Goal: Transaction & Acquisition: Purchase product/service

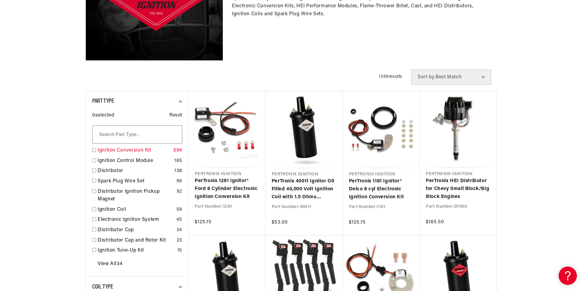
click at [110, 149] on link "Ignition Conversion Kit" at bounding box center [134, 151] width 73 height 8
checkbox input "true"
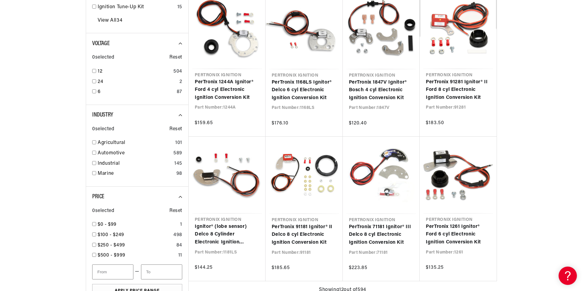
scroll to position [397, 0]
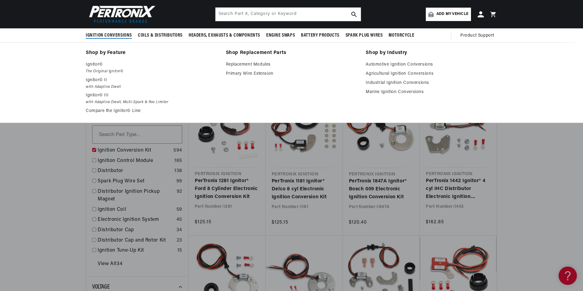
scroll to position [0, 185]
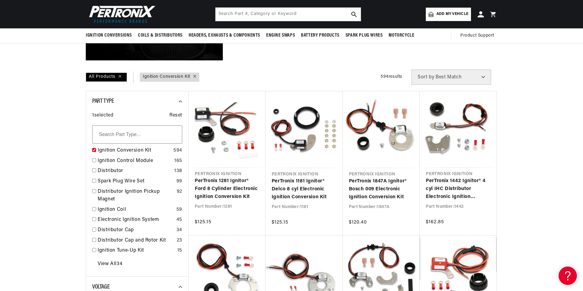
click at [444, 14] on span "Add my vehicle" at bounding box center [453, 14] width 32 height 6
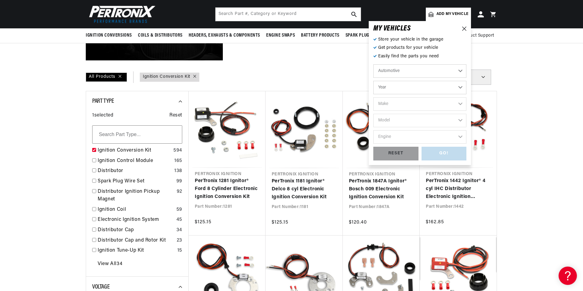
click at [461, 89] on select "Year 2026 2025 2024 2023 2022 2021 2020 2019 2018 2017 2016 2015 2014 2013 2012…" at bounding box center [420, 87] width 93 height 13
select select "1971"
click at [374, 81] on select "Year 2026 2025 2024 2023 2022 2021 2020 2019 2018 2017 2016 2015 2014 2013 2012…" at bounding box center [420, 87] width 93 height 13
click at [462, 103] on select "Make Alfa Romeo American Motors Aston Martin Audi Austin Avanti BMW Buick Cadil…" at bounding box center [420, 103] width 93 height 13
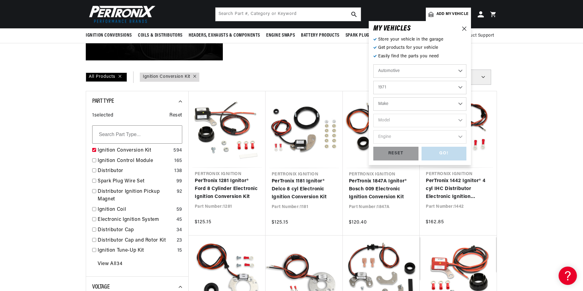
click at [460, 86] on select "2026 2025 2024 2023 2022 2021 2020 2019 2018 2017 2016 2015 2014 2013 2012 2011…" at bounding box center [420, 87] width 93 height 13
click at [374, 81] on select "2026 2025 2024 2023 2022 2021 2020 2019 2018 2017 2016 2015 2014 2013 2012 2011…" at bounding box center [420, 87] width 93 height 13
select select "1972"
click at [461, 104] on select "Make Alfa Romeo American Motors Aston Martin Audi Austin BMW Buick Cadillac Che…" at bounding box center [420, 103] width 93 height 13
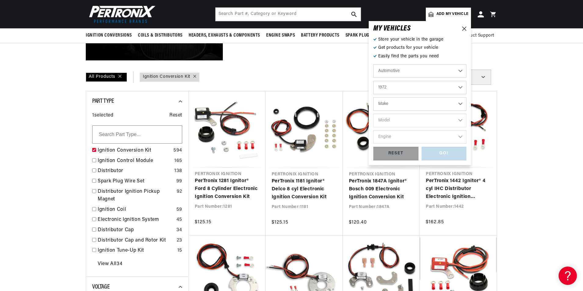
select select "Toyota"
click at [374, 97] on select "Make Alfa Romeo American Motors Aston Martin Audi Austin BMW Buick Cadillac Che…" at bounding box center [420, 103] width 93 height 13
select select "Toyota"
click at [462, 121] on select "Model Carina Celica Corolla Corona Crown Land Cruiser Mark II" at bounding box center [420, 120] width 93 height 13
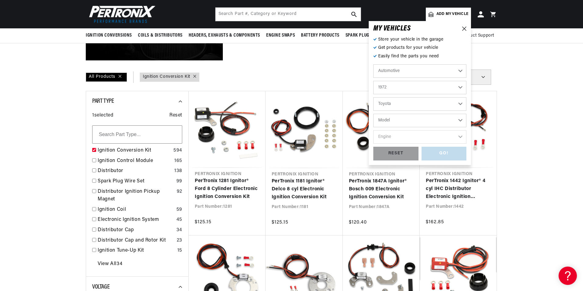
click at [461, 87] on select "2026 2025 2024 2023 2022 2021 2020 2019 2018 2017 2016 2015 2014 2013 2012 2011…" at bounding box center [420, 87] width 93 height 13
click at [374, 81] on select "2026 2025 2024 2023 2022 2021 2020 2019 2018 2017 2016 2015 2014 2013 2012 2011…" at bounding box center [420, 87] width 93 height 13
select select "1971"
click at [458, 121] on select "Model Celica Corolla Crown Hi-Lux Land Cruiser" at bounding box center [420, 120] width 93 height 13
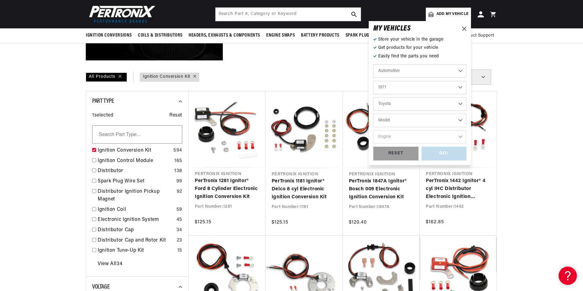
scroll to position [0, 0]
select select "Hi-Lux"
click at [374, 114] on select "Model Celica Corolla Crown Hi-Lux Land Cruiser" at bounding box center [420, 120] width 93 height 13
select select "Hi-Lux"
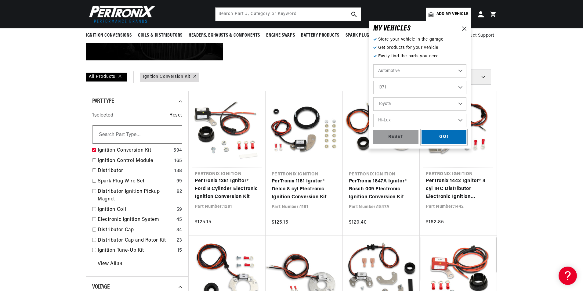
click at [441, 139] on div "GO!" at bounding box center [444, 137] width 45 height 14
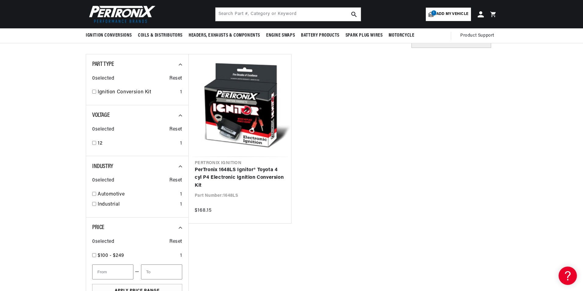
scroll to position [31, 0]
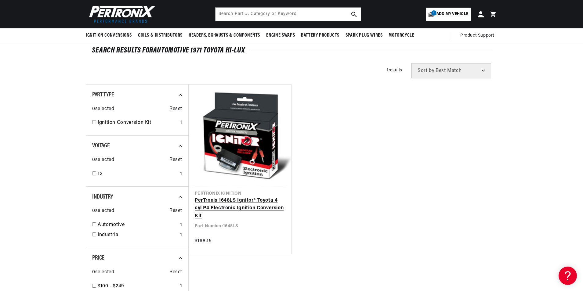
click at [246, 199] on link "PerTronix 1648LS Ignitor® Toyota 4 cyl P4 Electronic Ignition Conversion Kit" at bounding box center [240, 209] width 90 height 24
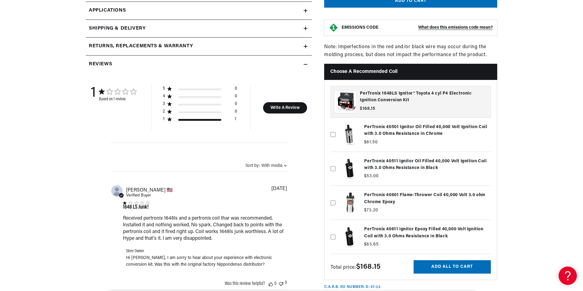
scroll to position [0, 185]
click at [333, 204] on icon at bounding box center [333, 203] width 5 height 5
click at [333, 195] on input "checkbox" at bounding box center [333, 193] width 5 height 5
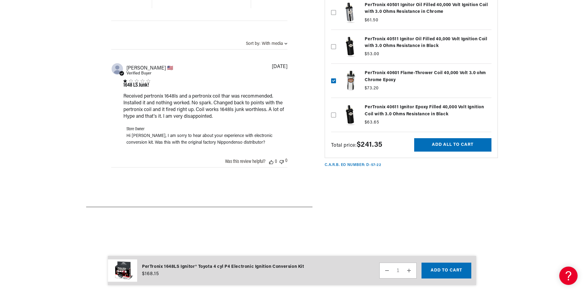
scroll to position [0, 0]
click at [446, 141] on button "Add all to cart" at bounding box center [452, 145] width 77 height 14
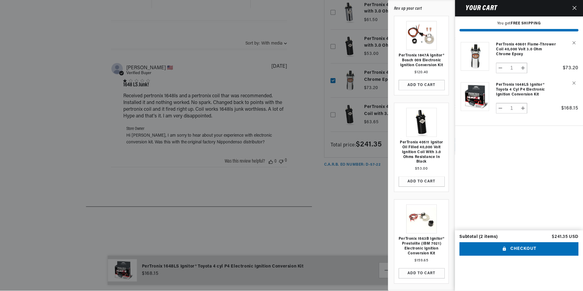
scroll to position [0, 185]
click at [576, 8] on icon "Close" at bounding box center [575, 8] width 4 height 4
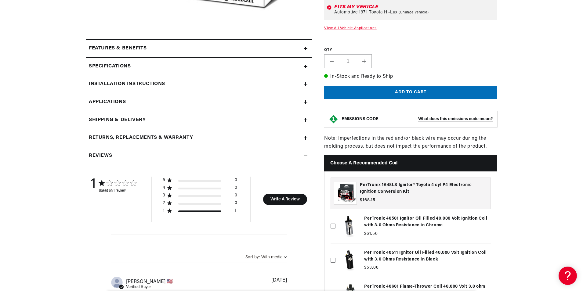
scroll to position [0, 0]
click at [305, 47] on icon at bounding box center [306, 49] width 4 height 4
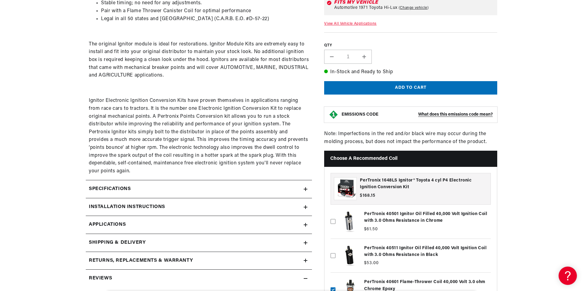
scroll to position [397, 0]
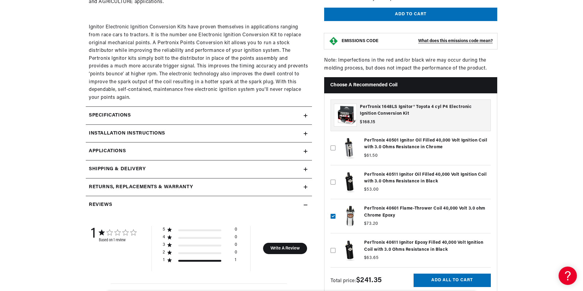
click at [435, 208] on label at bounding box center [411, 216] width 160 height 31
click at [336, 208] on input "checkbox" at bounding box center [333, 206] width 5 height 5
click at [435, 208] on label at bounding box center [411, 216] width 160 height 31
click at [336, 208] on input "checkbox" at bounding box center [333, 206] width 5 height 5
click at [435, 208] on label at bounding box center [411, 216] width 160 height 31
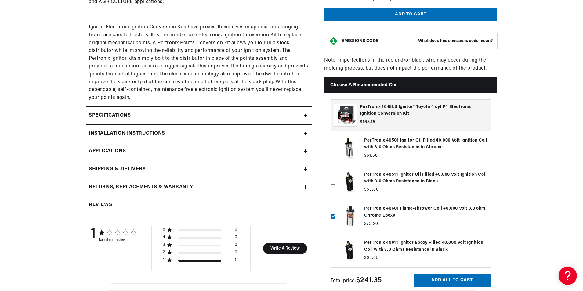
click at [336, 208] on input "checkbox" at bounding box center [333, 206] width 5 height 5
click at [435, 208] on label at bounding box center [411, 216] width 160 height 31
click at [336, 208] on input "checkbox" at bounding box center [333, 206] width 5 height 5
click at [435, 208] on label at bounding box center [411, 216] width 160 height 31
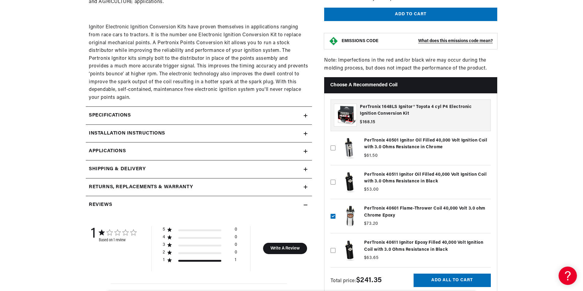
click at [336, 208] on input "checkbox" at bounding box center [333, 206] width 5 height 5
click at [435, 208] on label at bounding box center [411, 216] width 160 height 31
click at [336, 208] on input "checkbox" at bounding box center [333, 206] width 5 height 5
checkbox input "true"
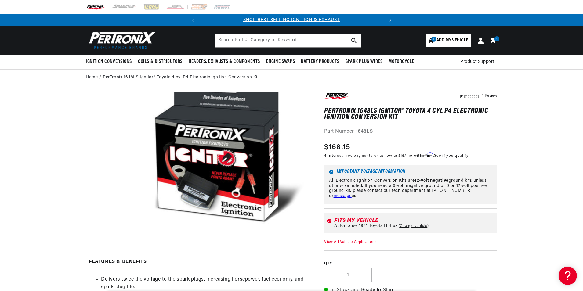
click at [192, 20] on icon "Translation missing: en.sections.announcements.previous_announcement" at bounding box center [193, 20] width 2 height 3
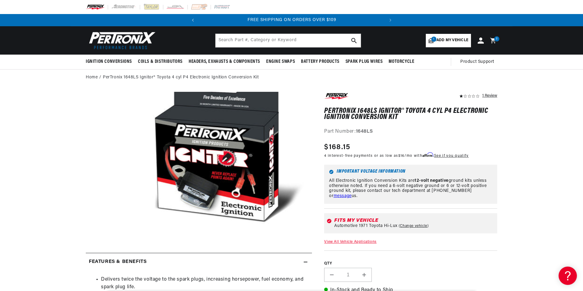
click at [192, 20] on icon "Translation missing: en.sections.announcements.previous_announcement" at bounding box center [193, 20] width 2 height 3
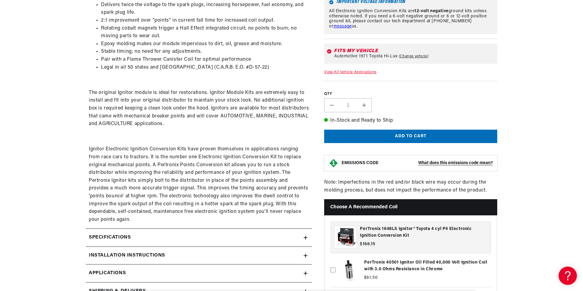
scroll to position [0, 185]
click at [306, 237] on icon at bounding box center [306, 238] width 4 height 4
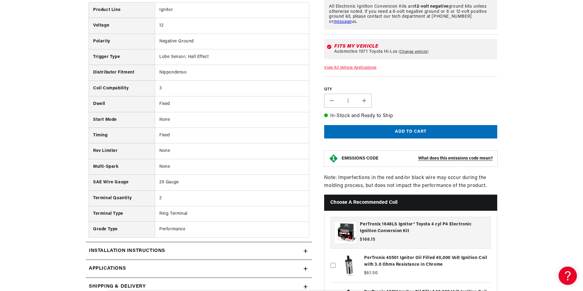
scroll to position [550, 0]
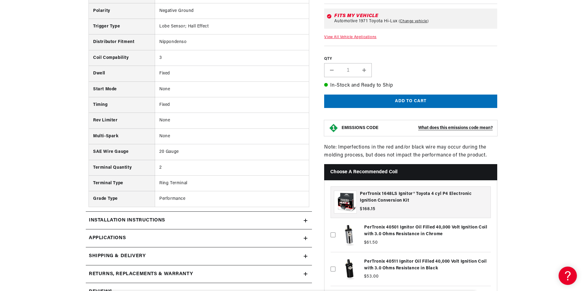
click at [306, 220] on icon at bounding box center [306, 221] width 0 height 4
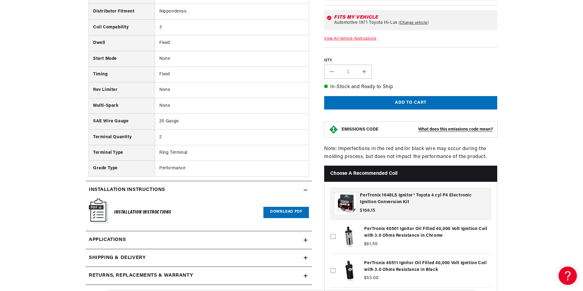
scroll to position [611, 0]
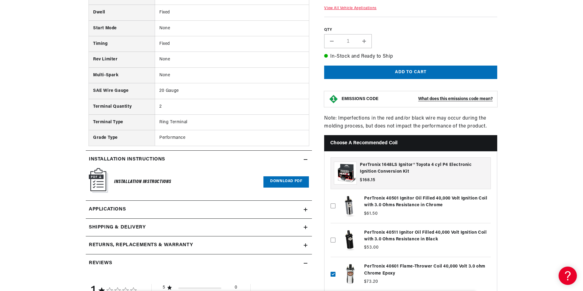
click at [284, 184] on link "Download PDF" at bounding box center [287, 182] width 46 height 11
